Goal: Information Seeking & Learning: Check status

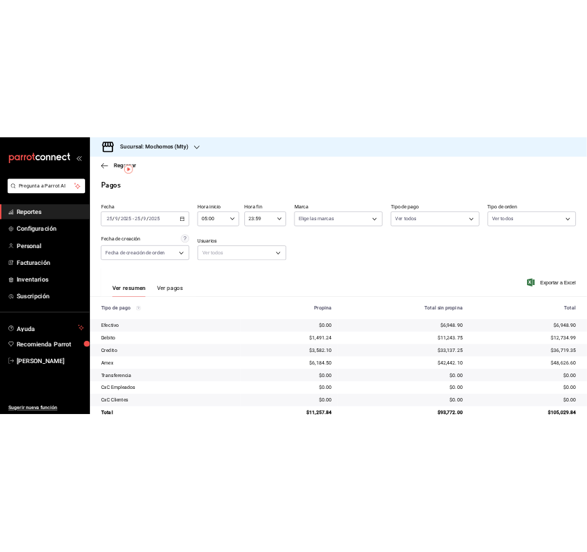
scroll to position [31, 0]
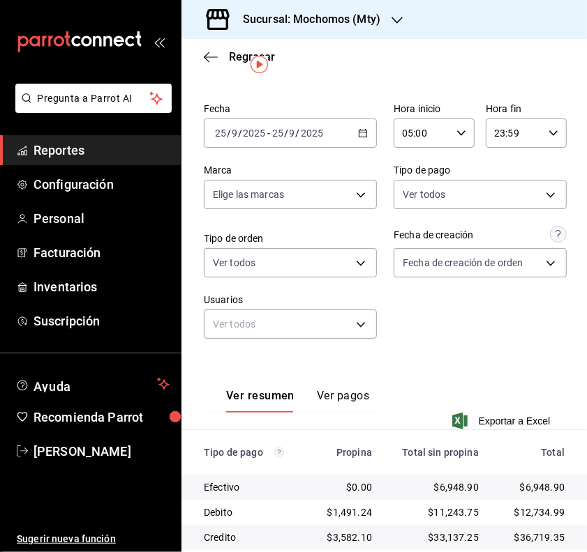
click at [432, 131] on input "05:00" at bounding box center [421, 133] width 57 height 28
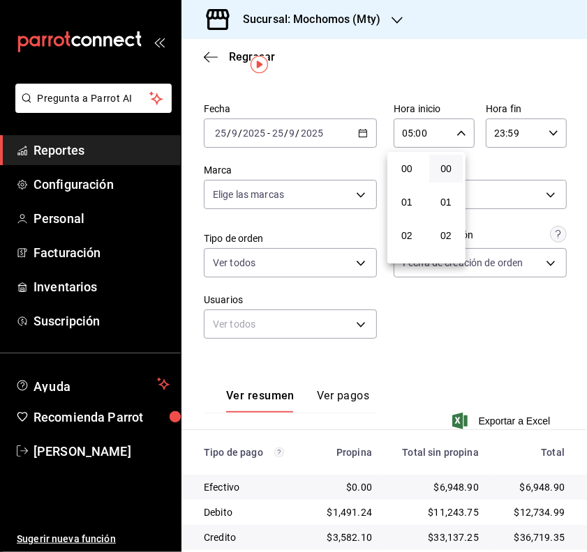
scroll to position [164, 0]
click at [410, 171] on span "05" at bounding box center [406, 172] width 17 height 11
click at [516, 340] on div at bounding box center [293, 276] width 587 height 552
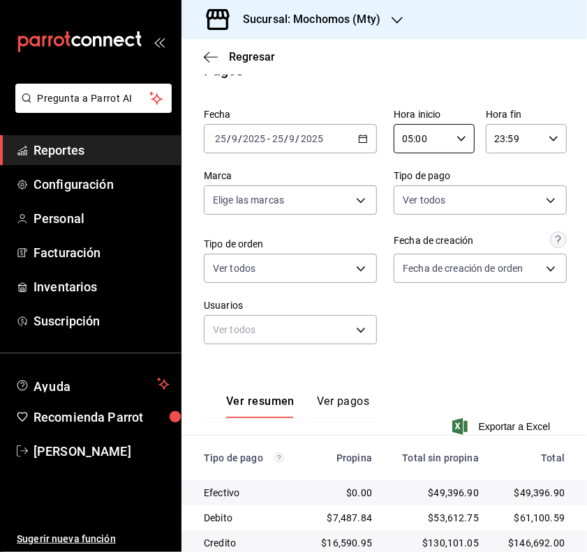
scroll to position [3, 0]
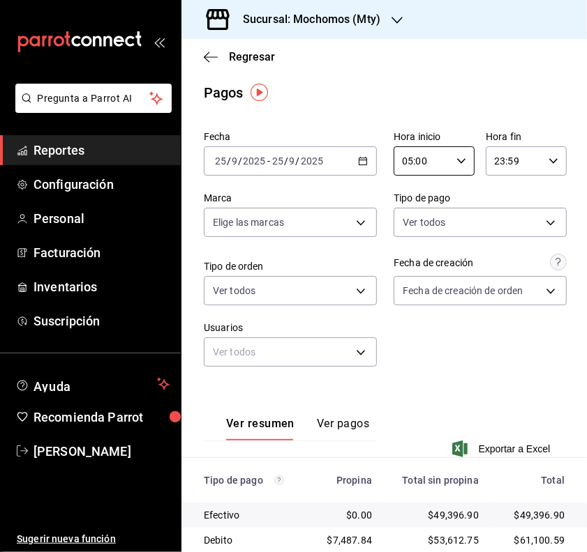
click at [358, 164] on icon "button" at bounding box center [363, 161] width 10 height 10
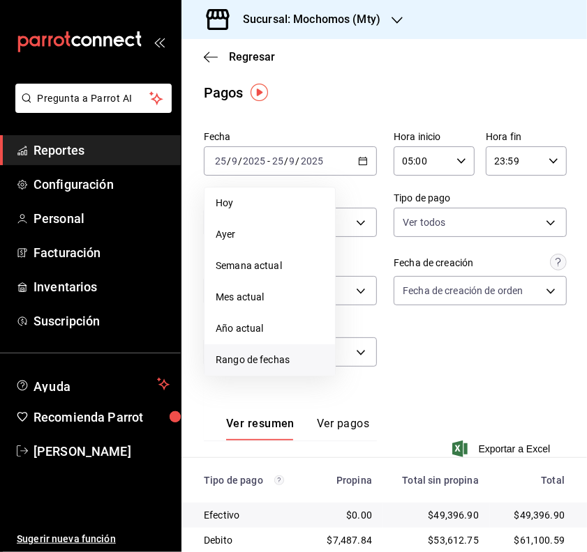
click at [269, 361] on span "Rango de fechas" at bounding box center [270, 360] width 108 height 15
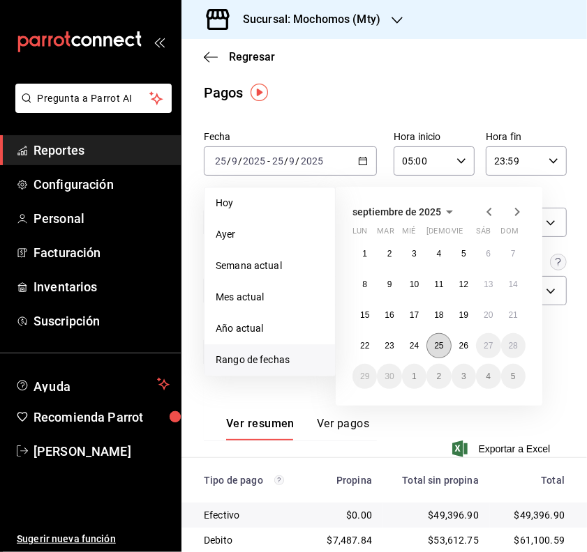
click at [437, 350] on button "25" at bounding box center [438, 345] width 24 height 25
click at [459, 347] on abbr "26" at bounding box center [463, 346] width 9 height 10
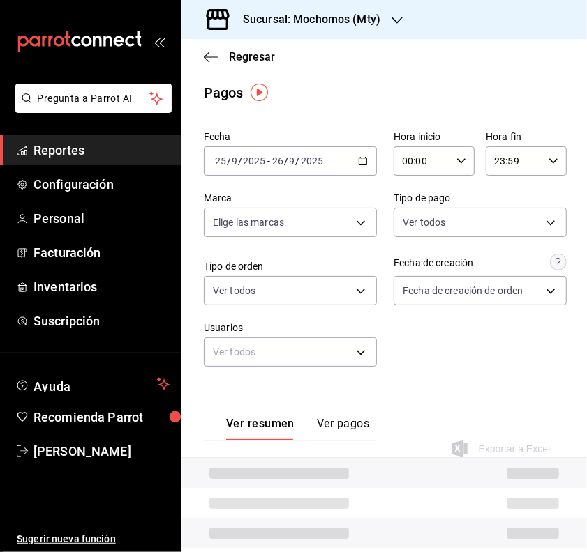
click at [465, 158] on div "00:00 Hora inicio" at bounding box center [433, 160] width 81 height 29
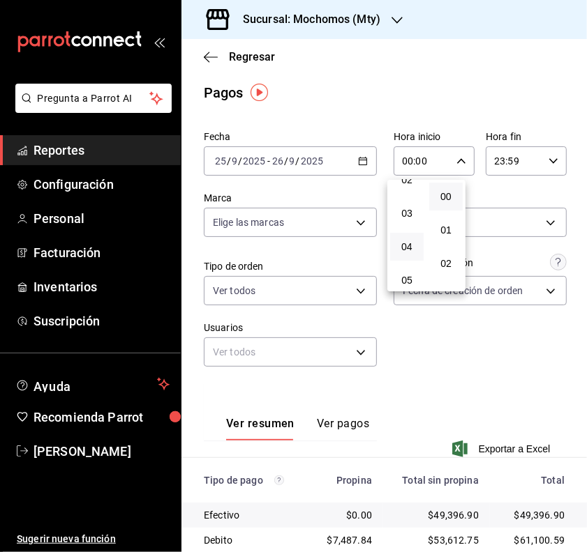
scroll to position [87, 0]
click at [409, 265] on button "05" at bounding box center [406, 277] width 33 height 28
type input "05:00"
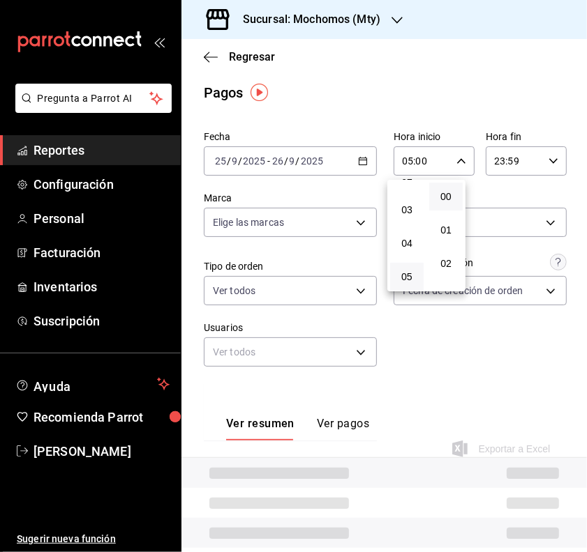
click at [546, 157] on div at bounding box center [293, 276] width 587 height 552
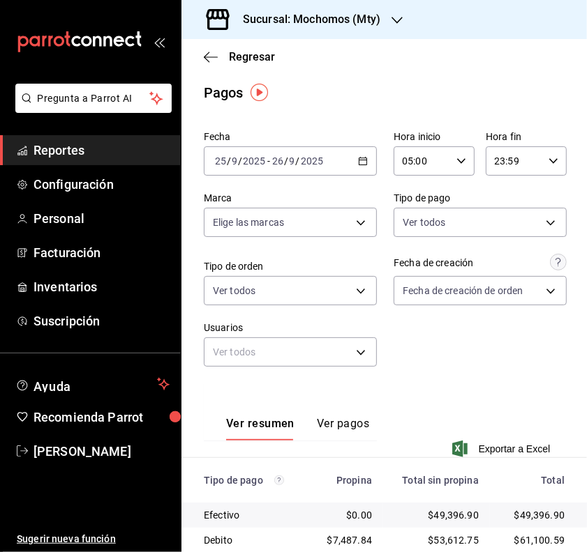
click at [534, 161] on div "23:59 Hora fin" at bounding box center [525, 160] width 81 height 29
click at [459, 110] on div at bounding box center [293, 276] width 587 height 552
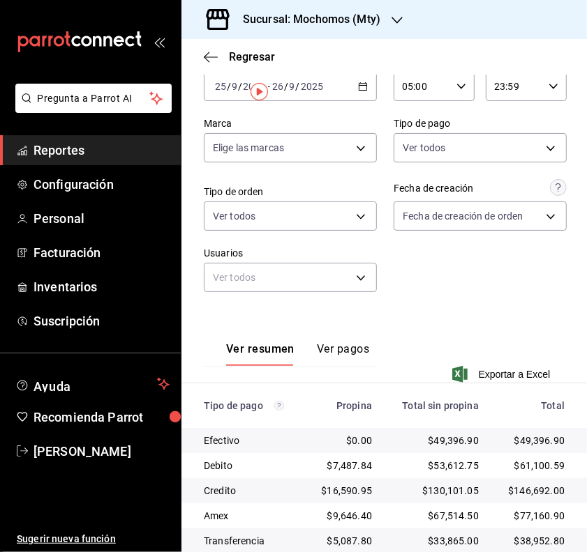
scroll to position [178, 0]
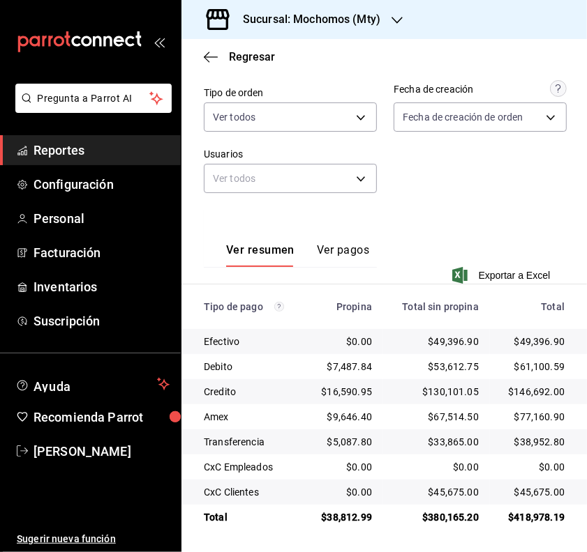
click at [361, 249] on button "Ver pagos" at bounding box center [343, 255] width 52 height 24
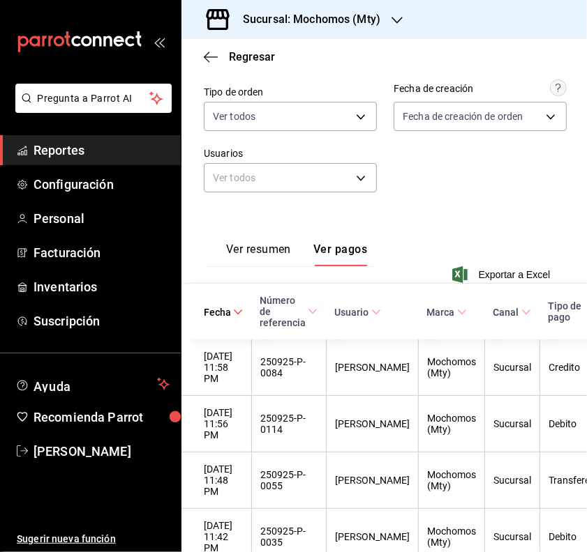
click at [548, 304] on span "Tipo de pago" at bounding box center [578, 312] width 60 height 22
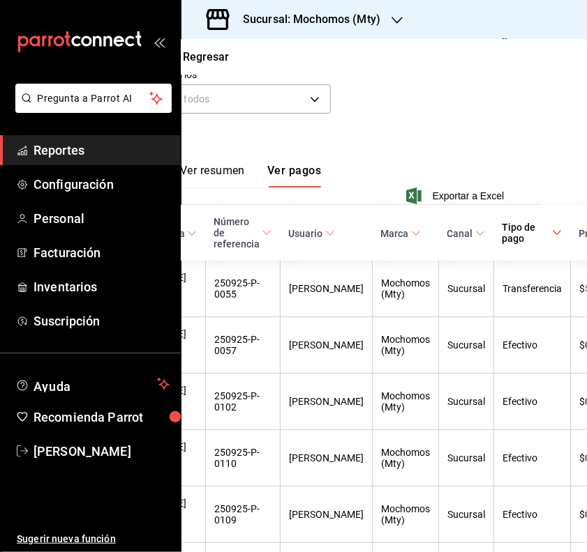
scroll to position [257, 0]
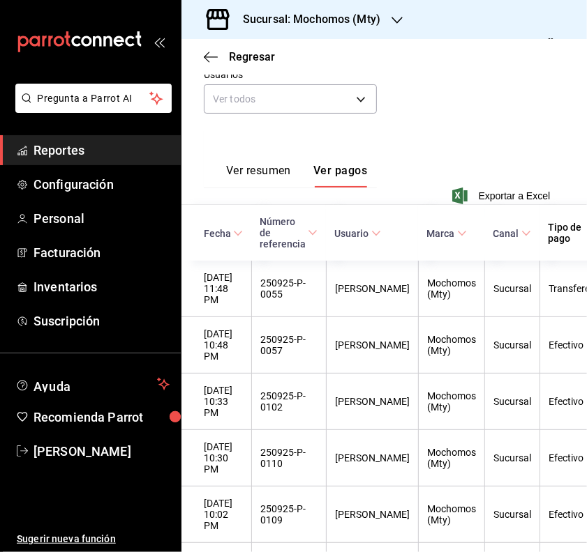
click at [279, 181] on button "Ver resumen" at bounding box center [258, 176] width 65 height 24
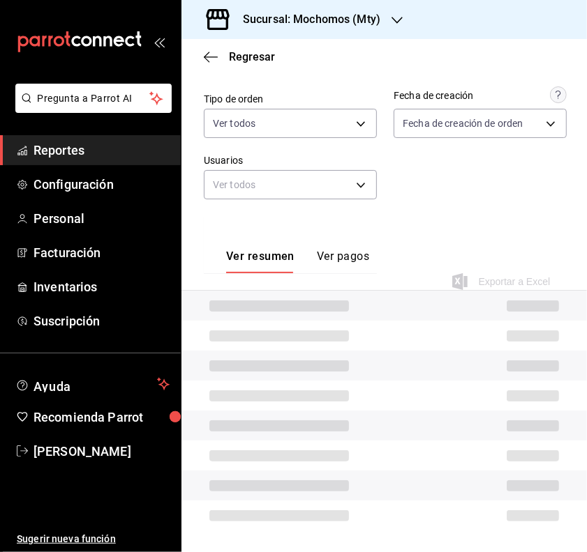
scroll to position [178, 0]
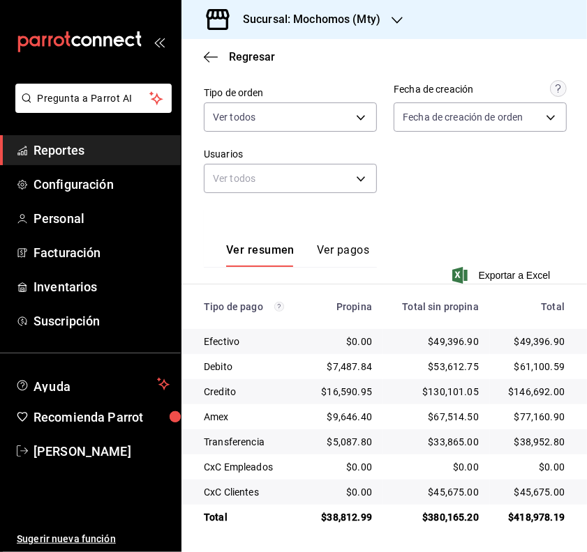
click at [325, 248] on button "Ver pagos" at bounding box center [343, 255] width 52 height 24
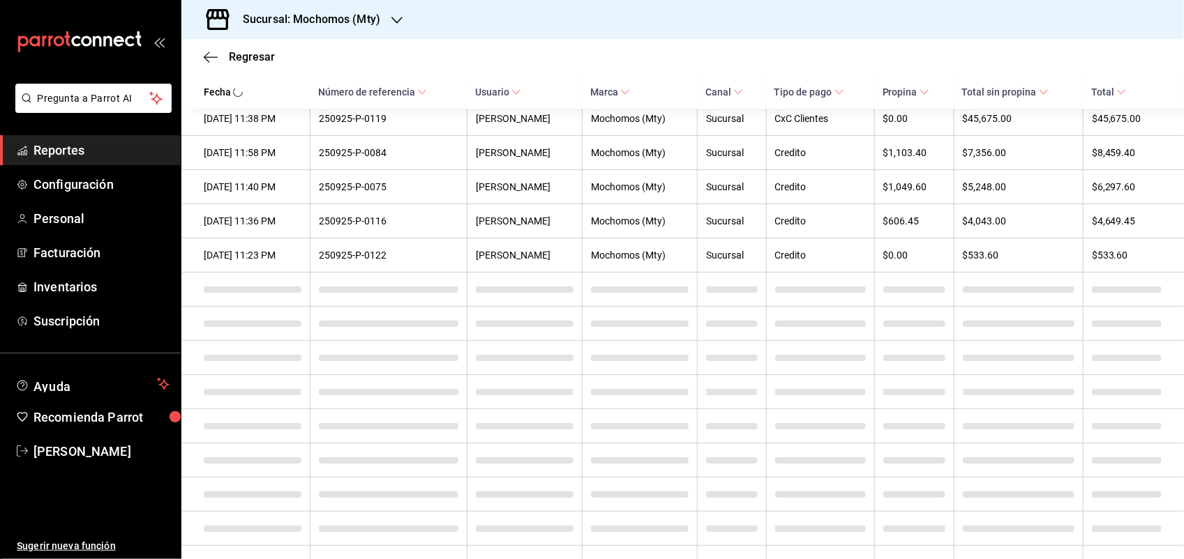
scroll to position [1861, 0]
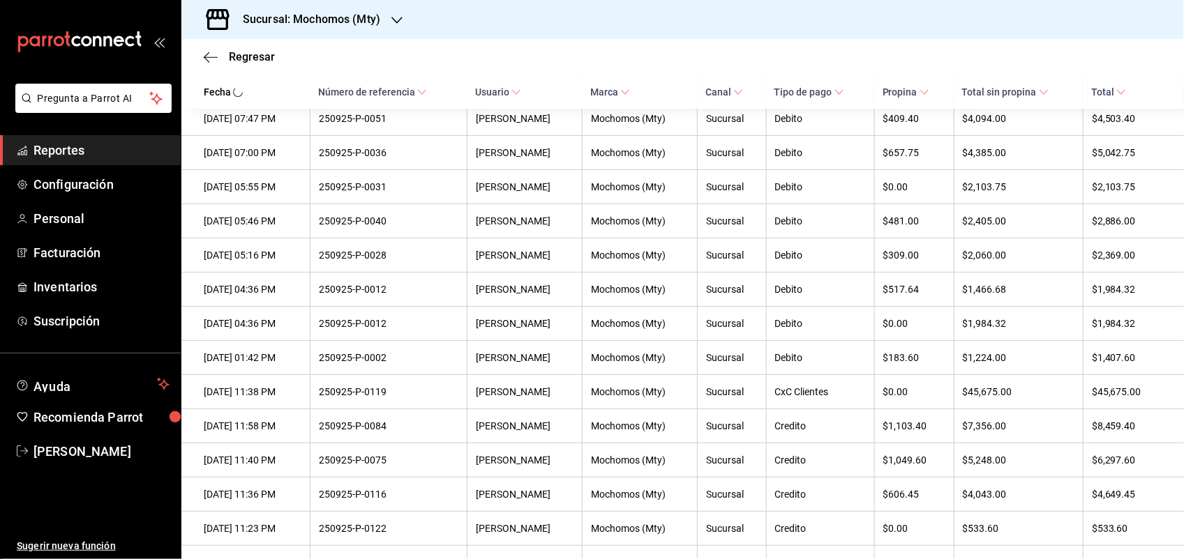
click at [1107, 81] on th "Total" at bounding box center [1133, 92] width 101 height 34
click at [1116, 89] on icon at bounding box center [1121, 92] width 10 height 10
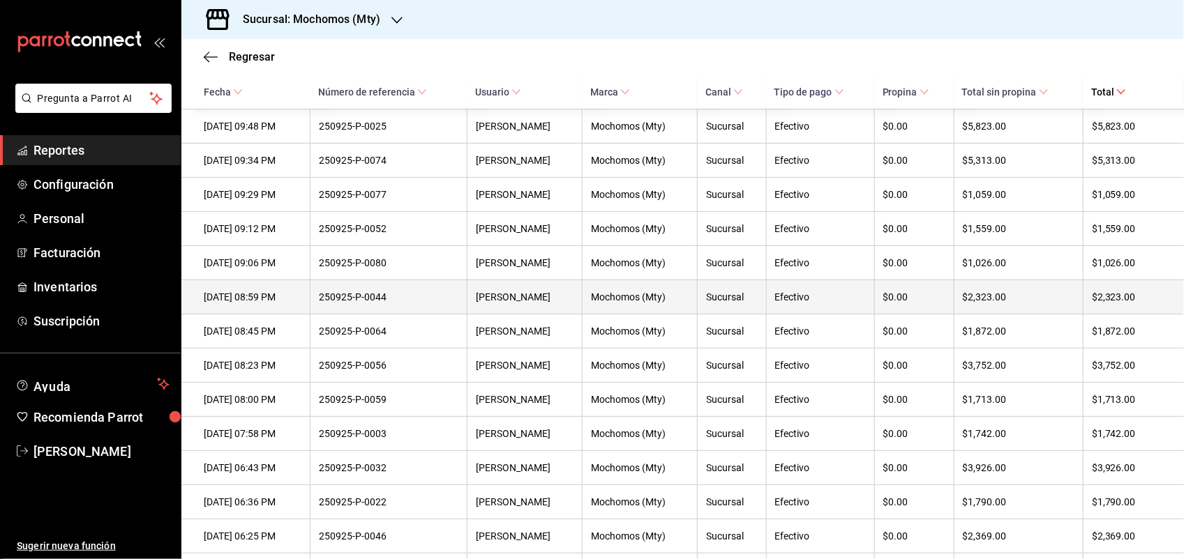
scroll to position [117, 0]
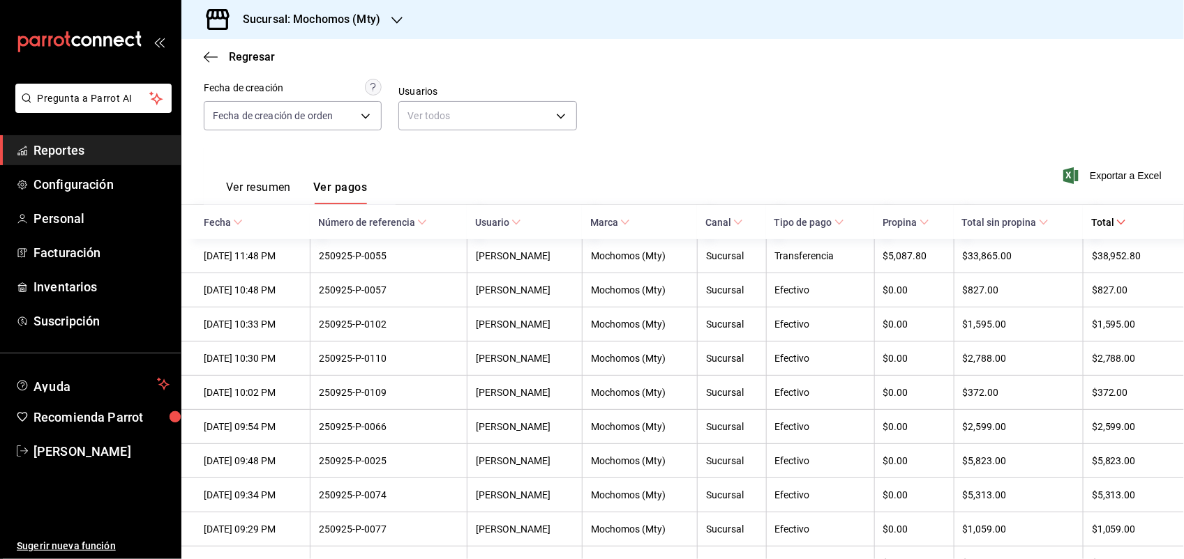
click at [1116, 218] on icon at bounding box center [1121, 223] width 10 height 10
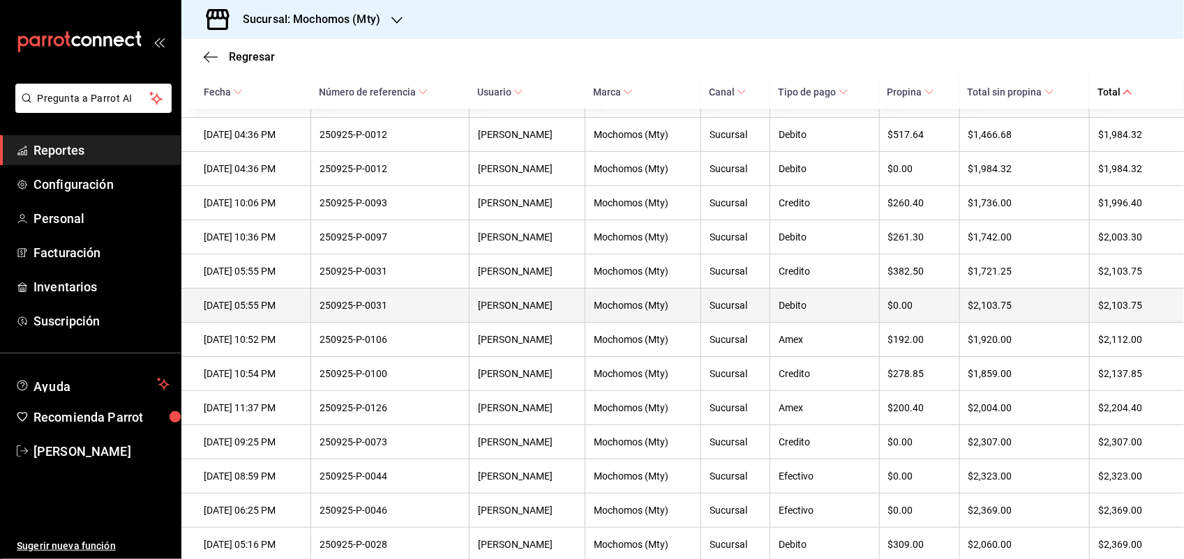
scroll to position [2616, 0]
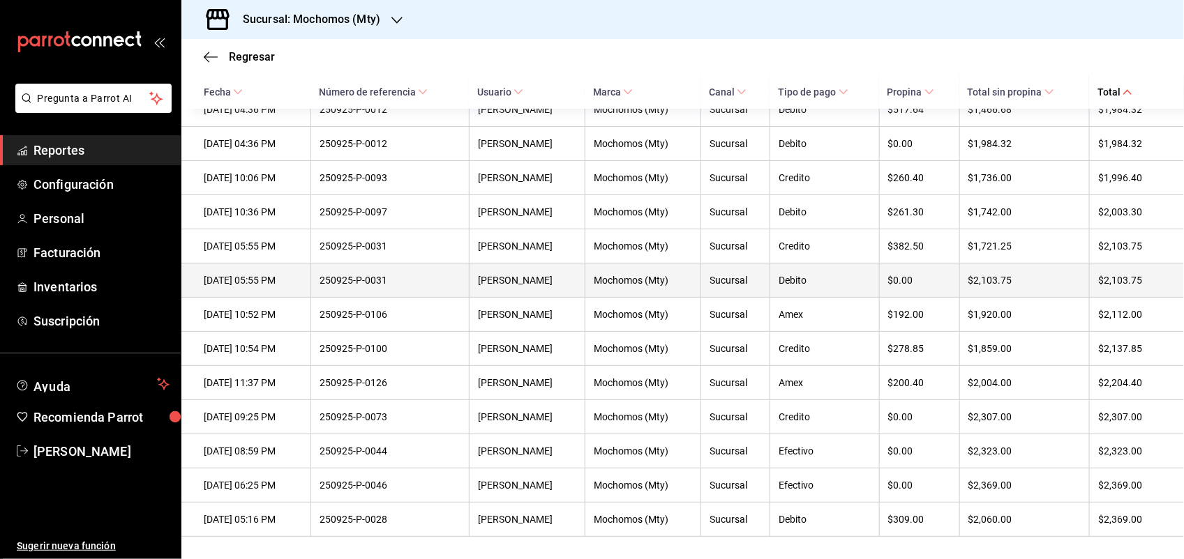
click at [1060, 398] on th "$2,004.00" at bounding box center [1024, 383] width 130 height 34
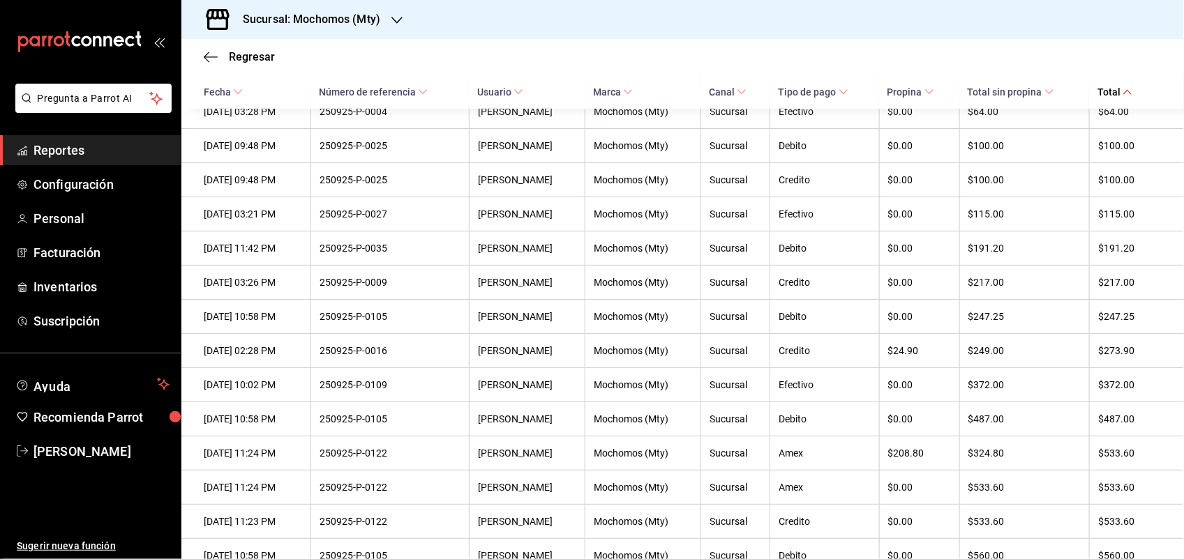
click at [822, 86] on span "Tipo de pago" at bounding box center [813, 91] width 70 height 11
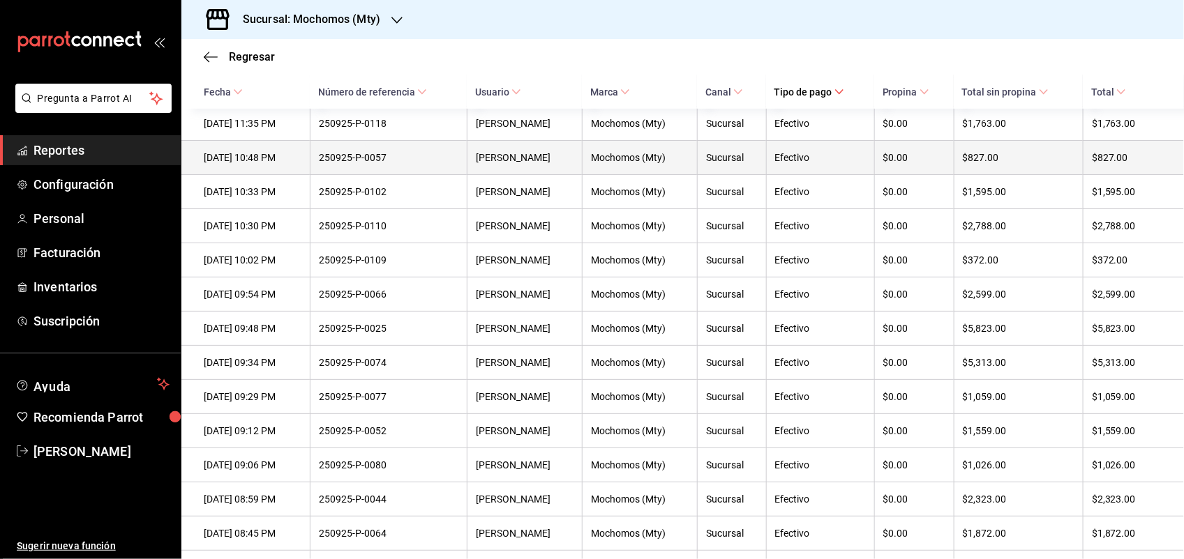
scroll to position [349, 0]
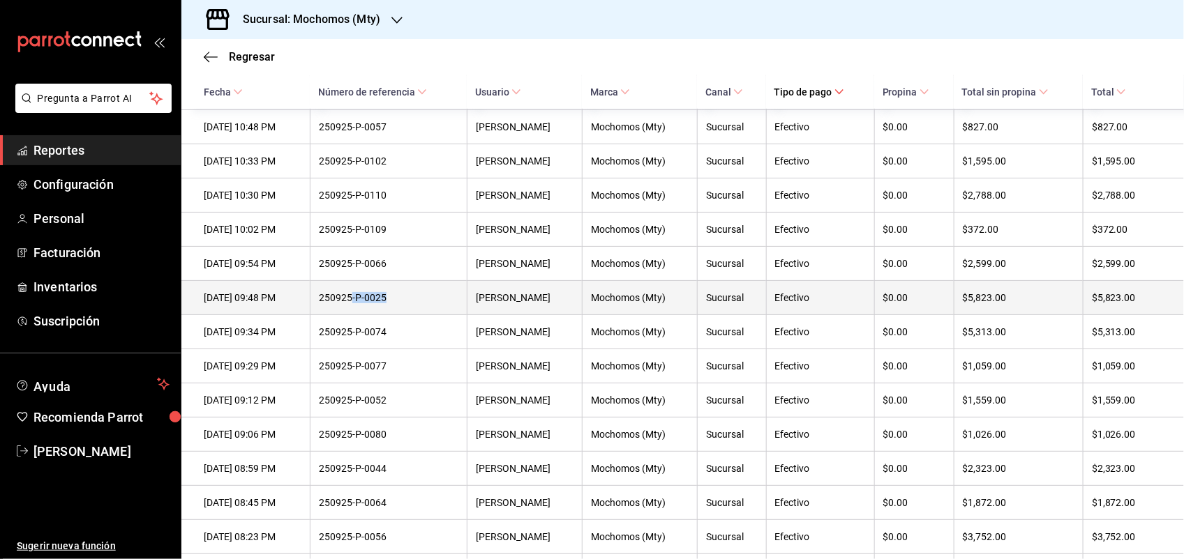
drag, startPoint x: 412, startPoint y: 301, endPoint x: 377, endPoint y: 323, distance: 42.0
click at [377, 315] on th "250925-P-0025" at bounding box center [388, 298] width 157 height 34
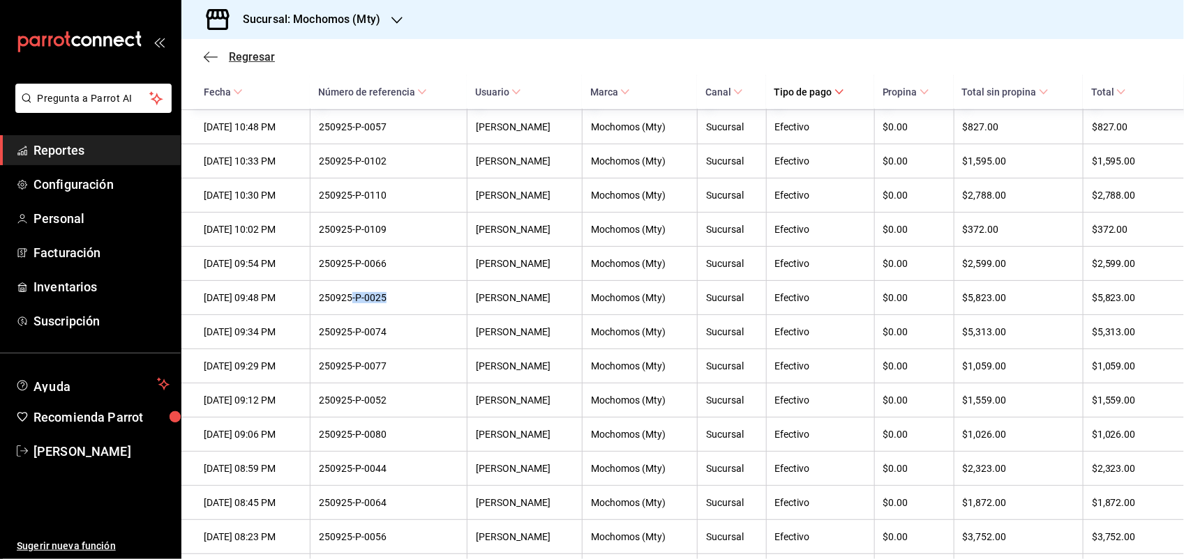
click at [227, 59] on span "Regresar" at bounding box center [239, 56] width 71 height 13
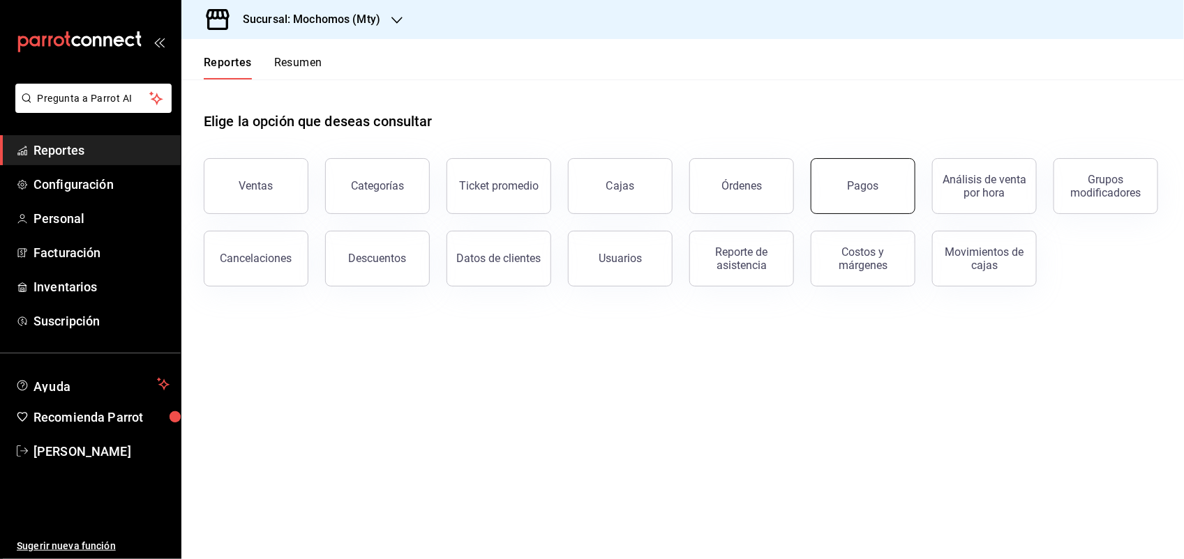
click at [829, 193] on button "Pagos" at bounding box center [863, 186] width 105 height 56
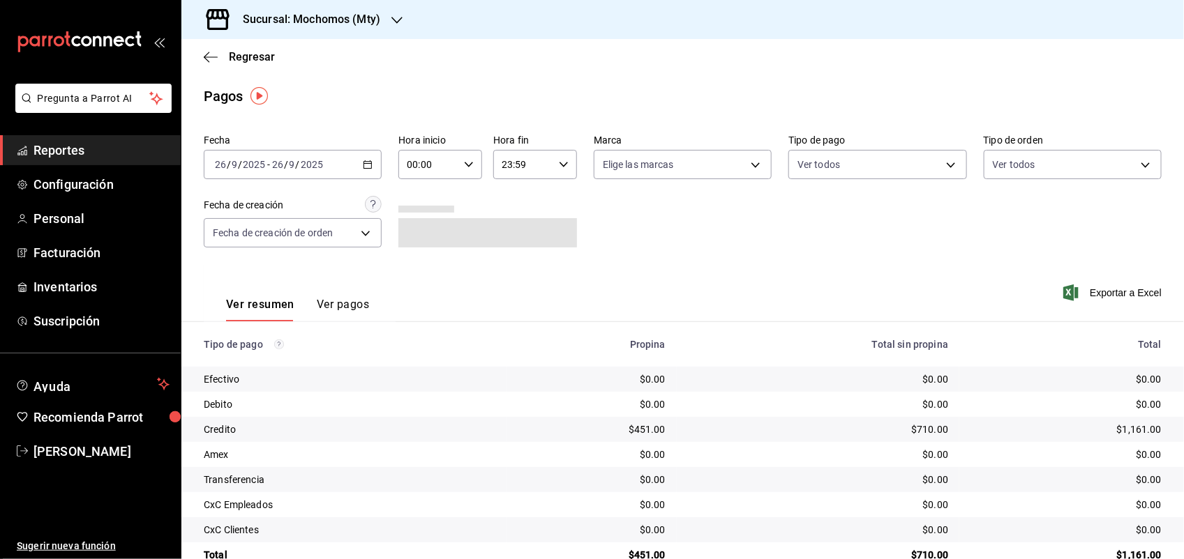
click at [365, 165] on icon "button" at bounding box center [368, 165] width 10 height 10
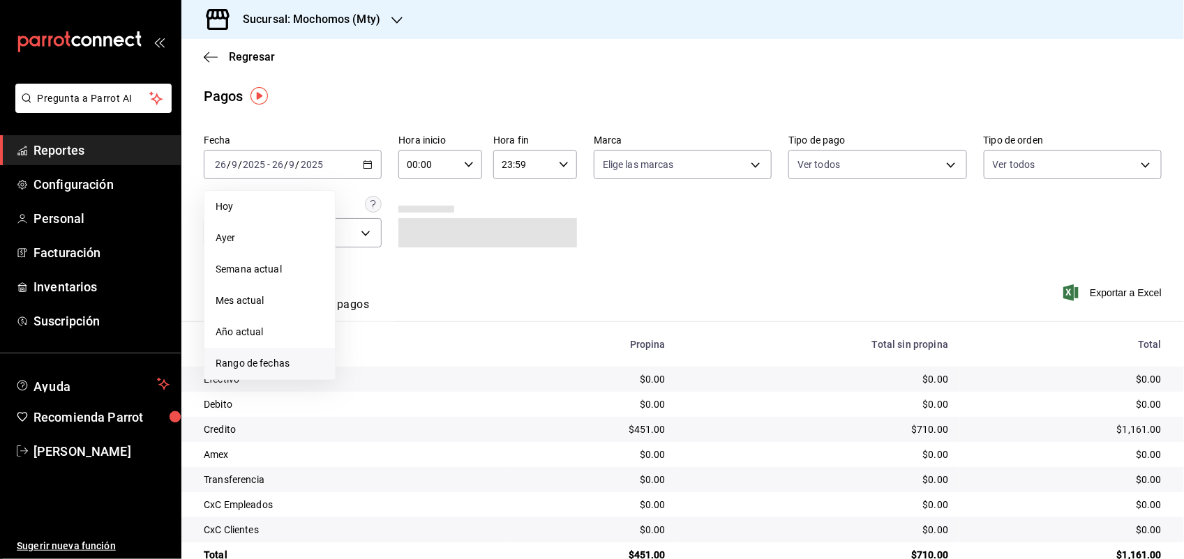
click at [262, 357] on span "Rango de fechas" at bounding box center [270, 363] width 108 height 15
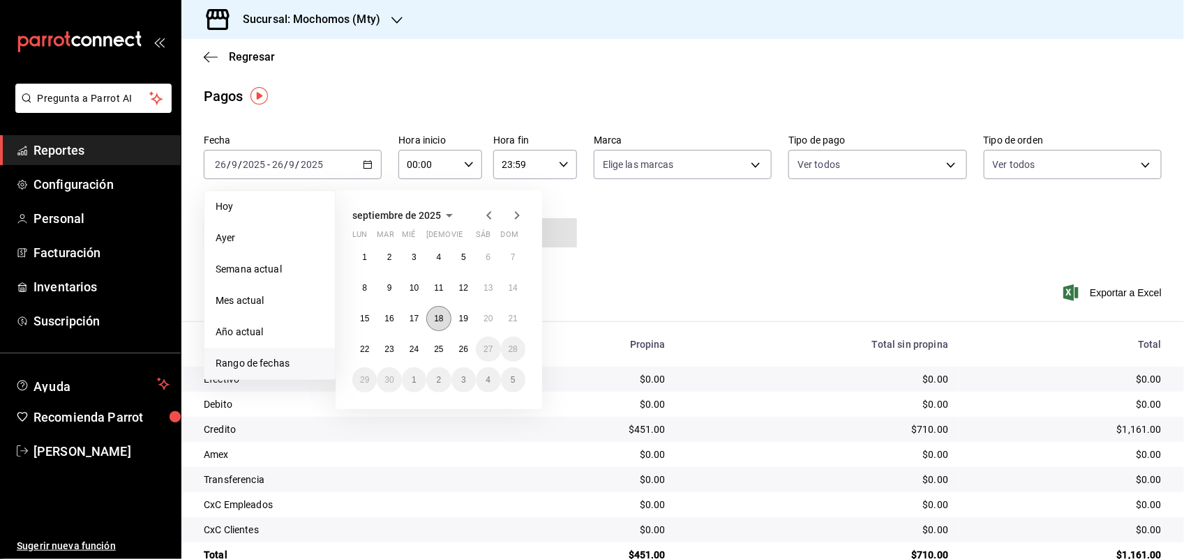
click at [426, 315] on button "18" at bounding box center [438, 318] width 24 height 25
click at [458, 313] on button "19" at bounding box center [463, 318] width 24 height 25
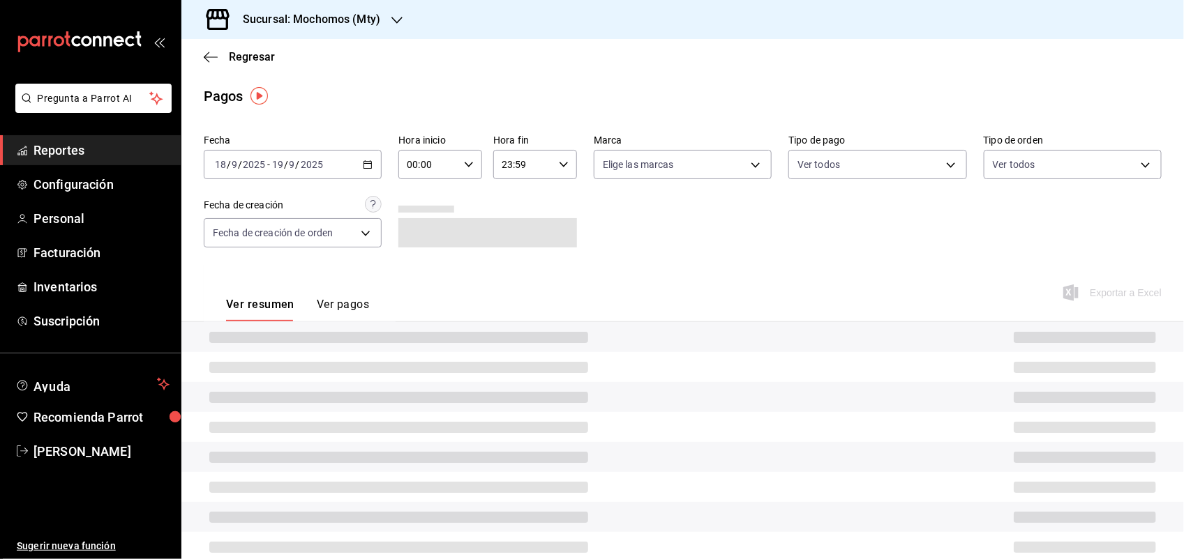
click at [365, 174] on div "[DATE] [DATE] - [DATE] [DATE]" at bounding box center [293, 164] width 178 height 29
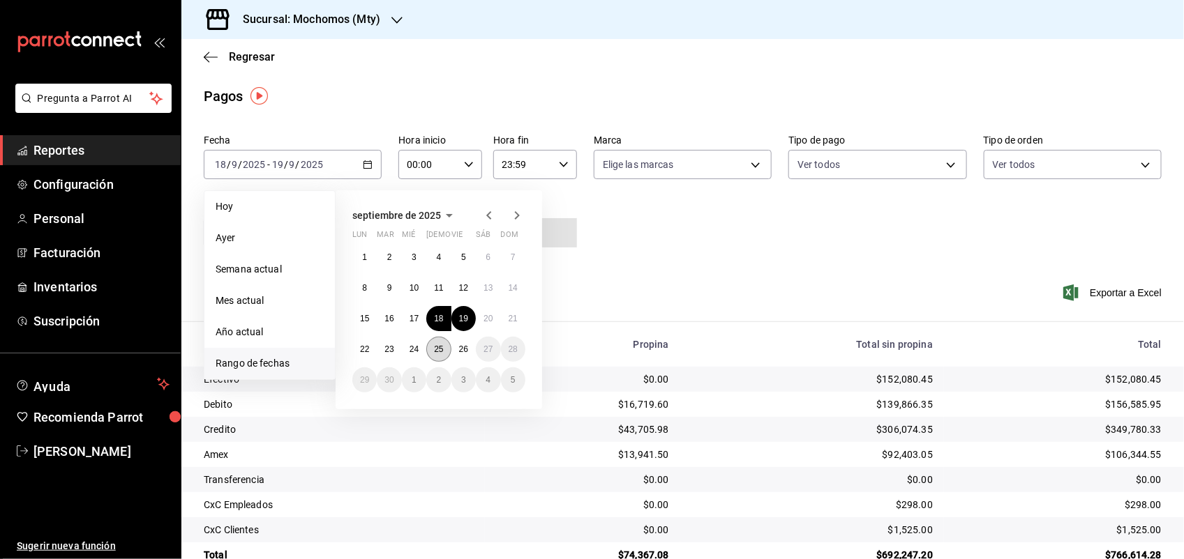
click at [443, 349] on abbr "25" at bounding box center [438, 350] width 9 height 10
click at [468, 345] on abbr "26" at bounding box center [463, 350] width 9 height 10
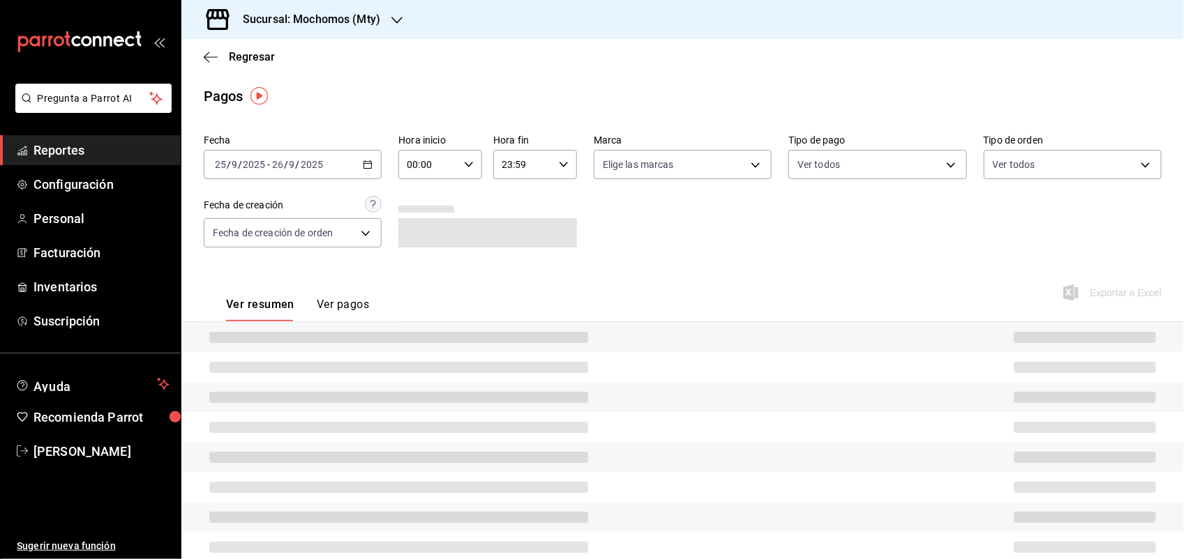
click at [469, 172] on div "00:00 Hora inicio" at bounding box center [440, 164] width 84 height 29
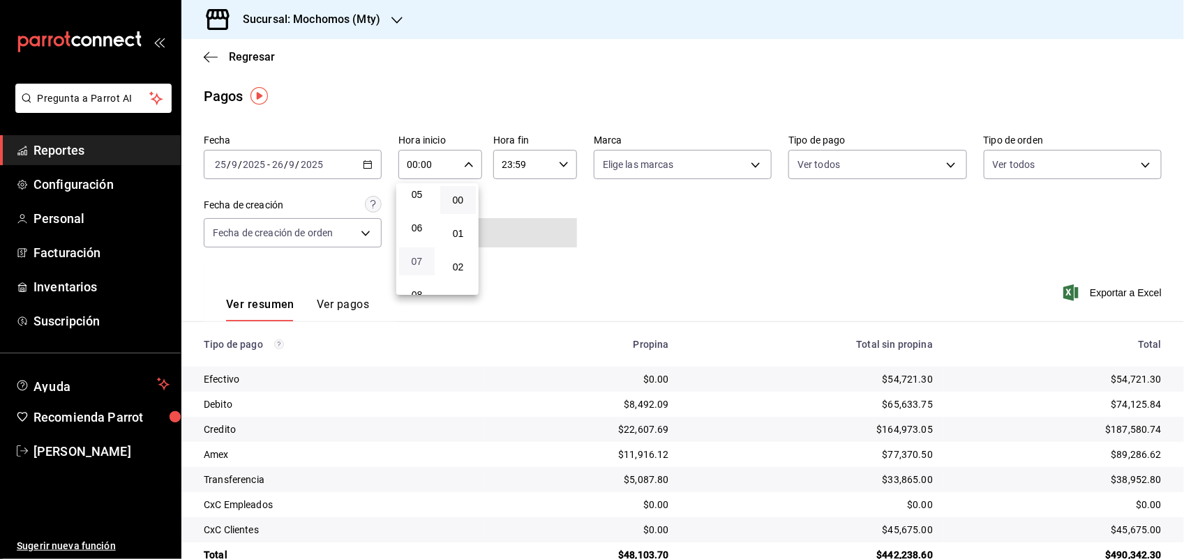
scroll to position [174, 0]
drag, startPoint x: 428, startPoint y: 192, endPoint x: 439, endPoint y: 185, distance: 13.8
click at [427, 192] on button "05" at bounding box center [417, 193] width 36 height 28
type input "05:00"
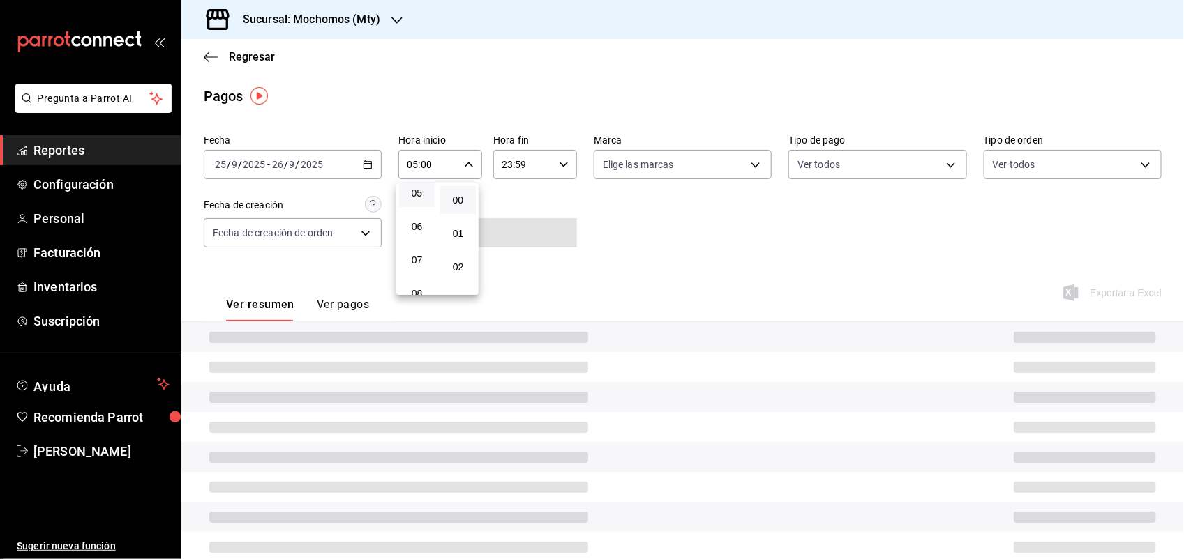
click at [539, 165] on div at bounding box center [592, 279] width 1184 height 559
click at [640, 246] on div "Fecha [DATE] [DATE] - [DATE] [DATE] Hora inicio 05:00 Hora inicio Hora fin 23:5…" at bounding box center [683, 196] width 958 height 135
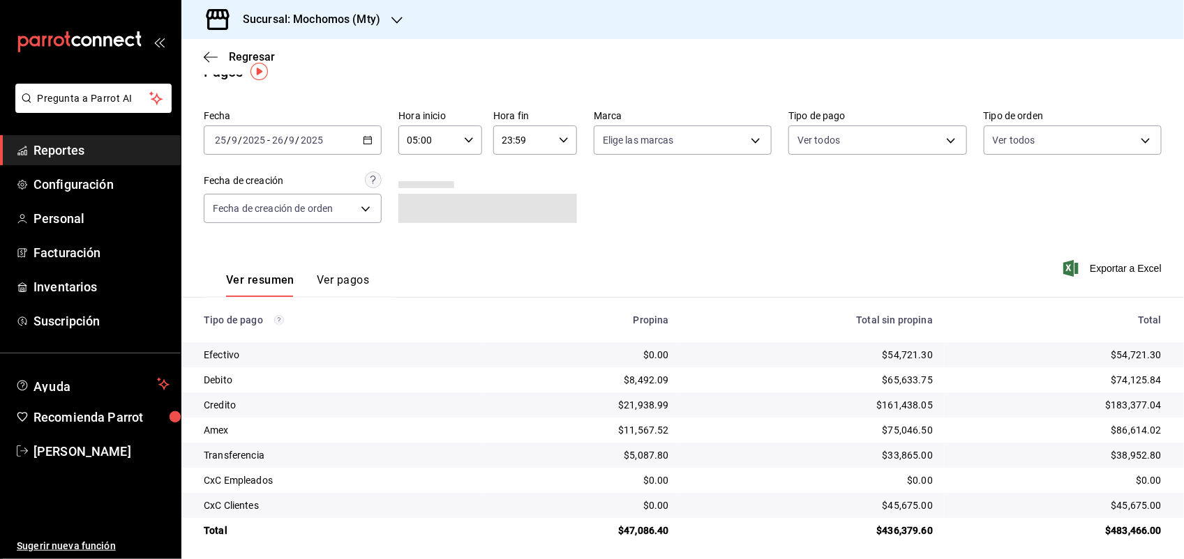
scroll to position [31, 0]
